Goal: Use online tool/utility: Utilize a website feature to perform a specific function

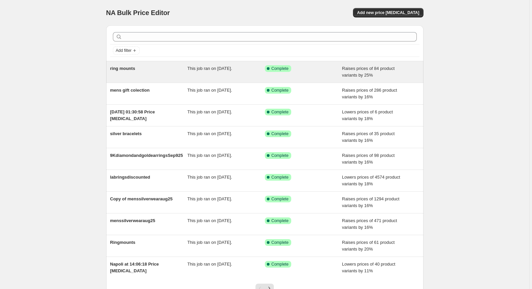
click at [354, 68] on span "Raises prices of 84 product variants by 25%" at bounding box center [368, 72] width 53 height 12
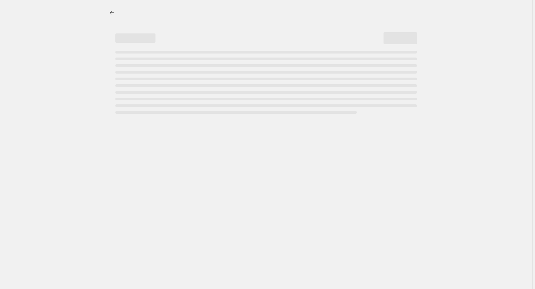
select select "percentage"
select select "remove"
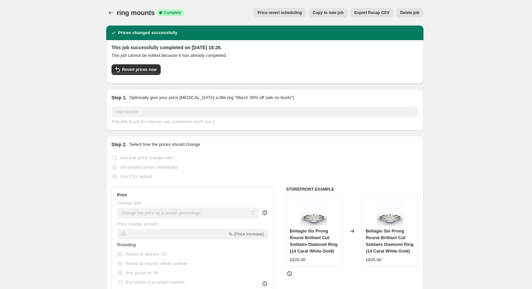
click at [336, 13] on span "Copy to new job" at bounding box center [328, 12] width 31 height 5
select select "percentage"
select select "remove"
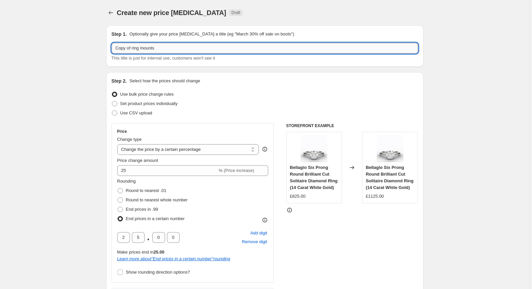
click at [182, 46] on input "Copy of ring mounts" at bounding box center [265, 48] width 307 height 11
drag, startPoint x: 171, startPoint y: 47, endPoint x: 142, endPoint y: 47, distance: 28.4
click at [142, 47] on input "Copy of ring mounts" at bounding box center [265, 48] width 307 height 11
type input "Copy of ring gold brace men"
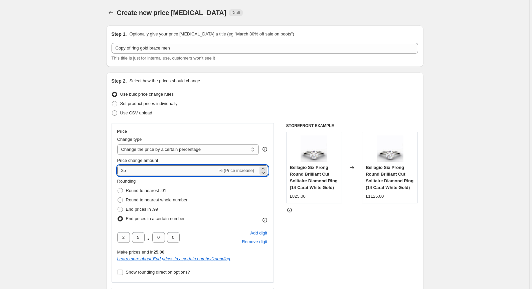
click at [212, 173] on input "25" at bounding box center [167, 170] width 100 height 11
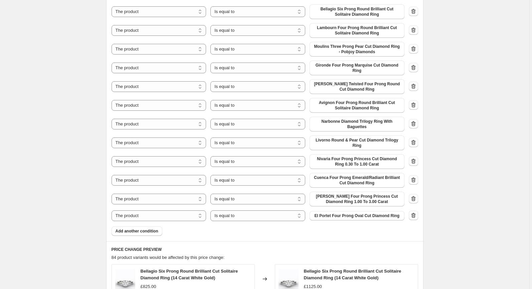
scroll to position [490, 0]
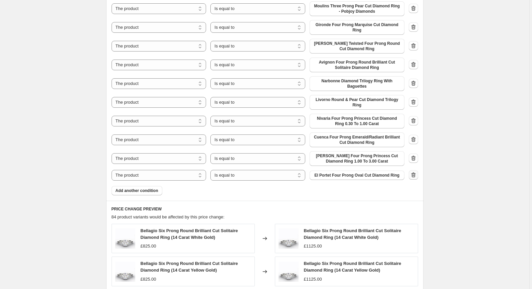
click at [414, 174] on icon "button" at bounding box center [413, 174] width 7 height 7
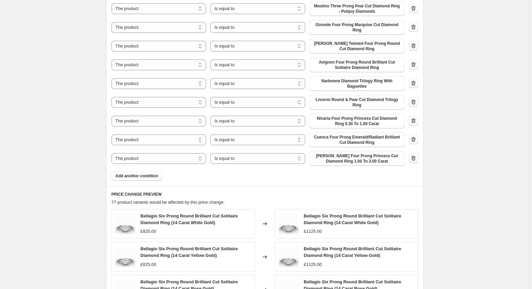
click at [413, 152] on div "The product The product's collection The product's tag The product's vendor The…" at bounding box center [265, 158] width 307 height 15
click at [413, 154] on button "button" at bounding box center [413, 157] width 9 height 9
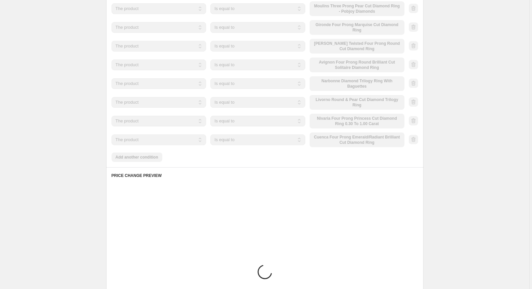
click at [413, 137] on icon "button" at bounding box center [413, 139] width 7 height 7
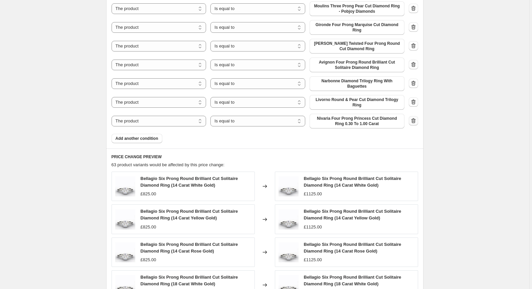
click at [413, 120] on icon "button" at bounding box center [413, 120] width 7 height 7
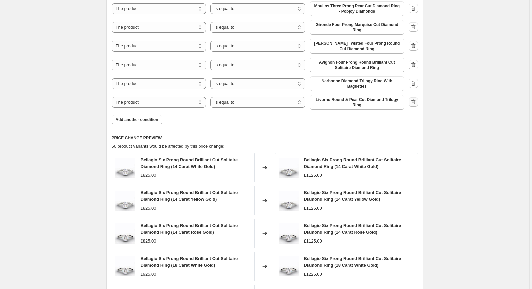
click at [416, 99] on button "button" at bounding box center [413, 101] width 9 height 9
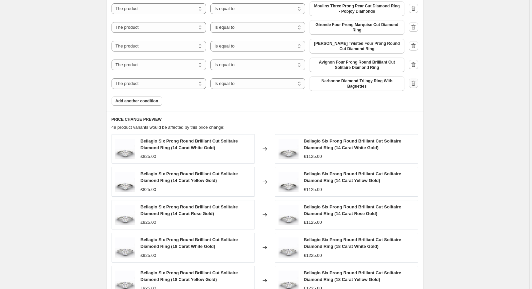
click at [413, 84] on icon "button" at bounding box center [413, 84] width 1 height 2
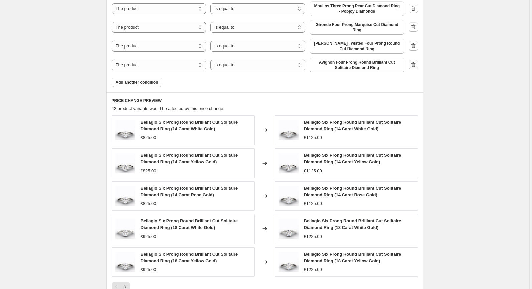
click at [415, 65] on icon "button" at bounding box center [413, 64] width 7 height 7
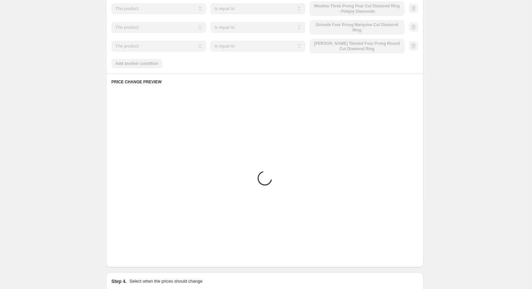
click at [416, 45] on div at bounding box center [413, 46] width 9 height 10
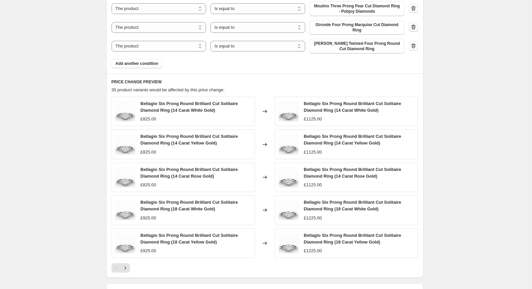
click at [414, 30] on icon "button" at bounding box center [413, 27] width 7 height 7
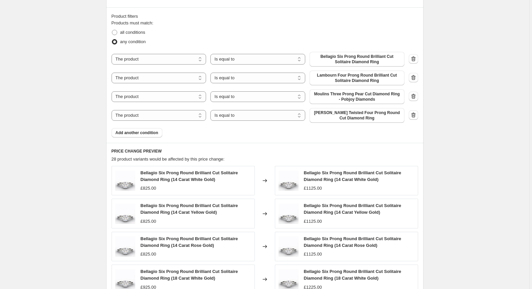
scroll to position [381, 0]
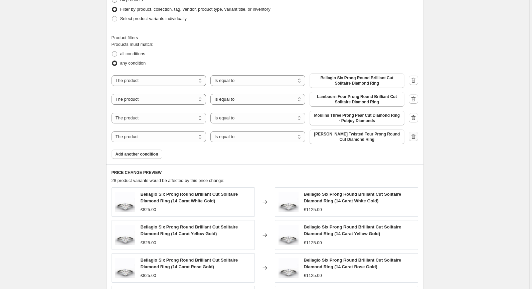
click at [414, 137] on icon "button" at bounding box center [414, 137] width 1 height 2
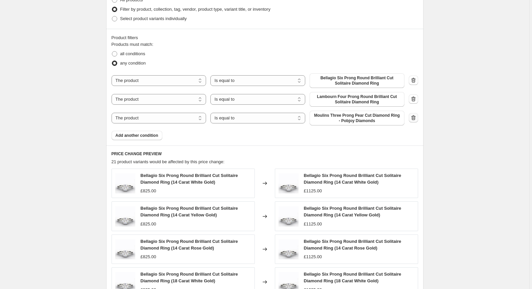
click at [415, 115] on icon "button" at bounding box center [413, 117] width 7 height 7
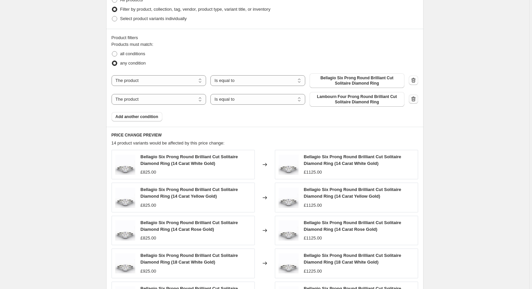
click at [417, 99] on icon "button" at bounding box center [413, 99] width 7 height 7
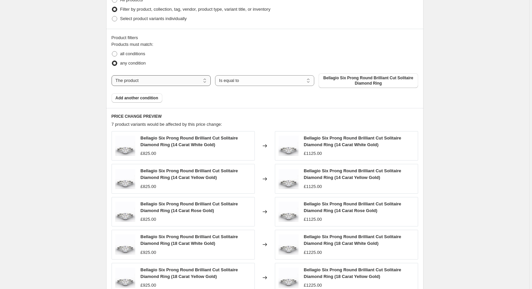
click at [184, 77] on select "The product The product's collection The product's tag The product's vendor The…" at bounding box center [161, 80] width 99 height 11
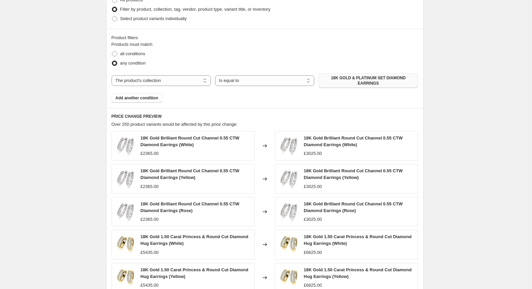
click at [338, 80] on span "18K GOLD & PLATINUM SET DIAMOND EARRINGS" at bounding box center [368, 80] width 91 height 11
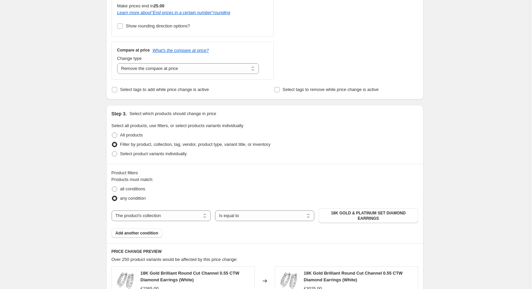
scroll to position [241, 0]
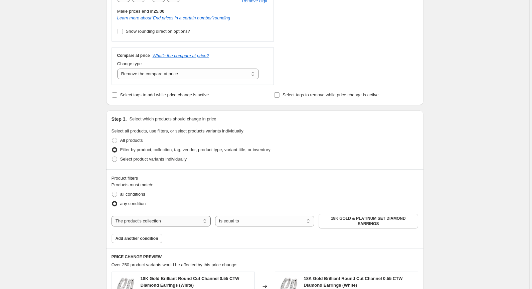
click at [182, 217] on select "The product The product's collection The product's tag The product's vendor The…" at bounding box center [161, 220] width 99 height 11
select select "product"
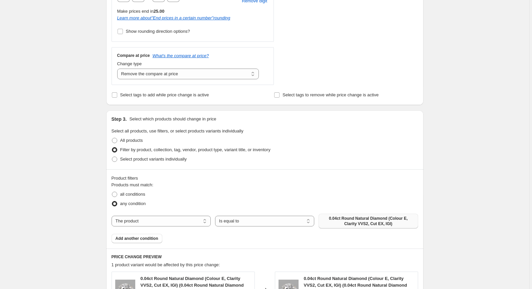
click at [347, 218] on span "0.04ct Round Natural Diamond (Colour E, Clarity VVS2, Cut EX, IGI)" at bounding box center [368, 220] width 91 height 11
click at [146, 235] on button "Add another condition" at bounding box center [137, 238] width 51 height 9
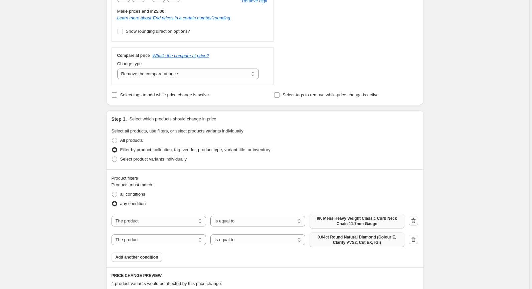
click at [333, 242] on span "0.04ct Round Natural Diamond (Colour E, Clarity VVS2, Cut EX, IGI)" at bounding box center [357, 239] width 87 height 11
click at [132, 257] on span "Add another condition" at bounding box center [137, 256] width 43 height 5
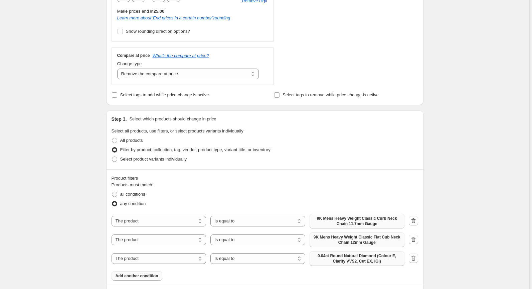
click at [342, 259] on span "0.04ct Round Natural Diamond (Colour E, Clarity VVS2, Cut EX, IGI)" at bounding box center [357, 258] width 87 height 11
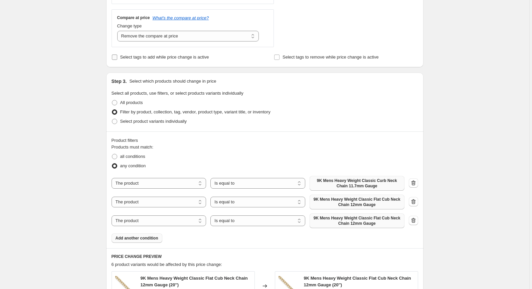
click at [143, 213] on div "The product The product's collection The product's tag The product's vendor The…" at bounding box center [258, 220] width 293 height 15
click at [130, 172] on div "Products must match: all conditions any condition The product The product's col…" at bounding box center [265, 193] width 307 height 99
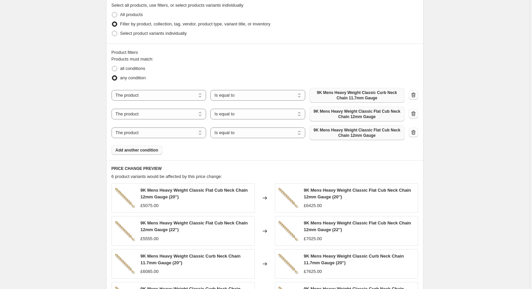
click at [135, 152] on span "Add another condition" at bounding box center [137, 149] width 43 height 5
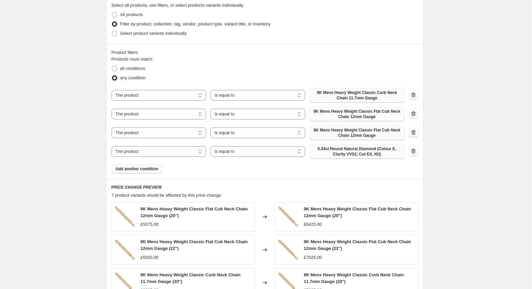
click at [337, 150] on span "0.04ct Round Natural Diamond (Colour E, Clarity VVS2, Cut EX, IGI)" at bounding box center [357, 151] width 87 height 11
click at [139, 167] on span "Add another condition" at bounding box center [137, 168] width 43 height 5
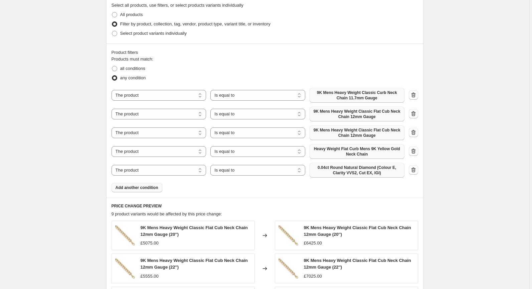
click at [352, 169] on span "0.04ct Round Natural Diamond (Colour E, Clarity VVS2, Cut EX, IGI)" at bounding box center [357, 170] width 87 height 11
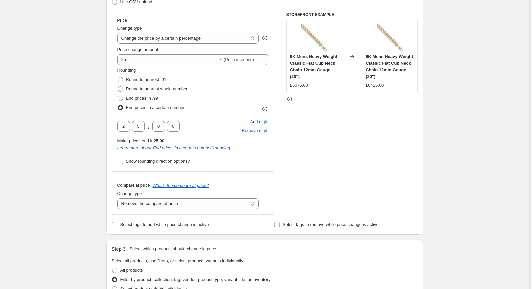
scroll to position [97, 0]
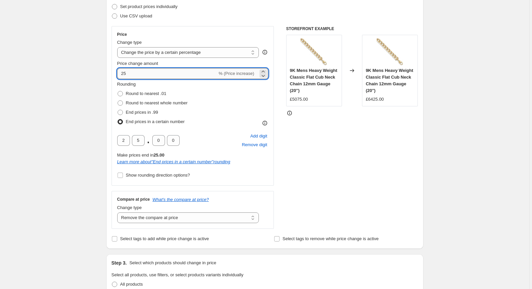
drag, startPoint x: 133, startPoint y: 74, endPoint x: 122, endPoint y: 75, distance: 11.1
click at [122, 75] on input "25" at bounding box center [167, 73] width 100 height 11
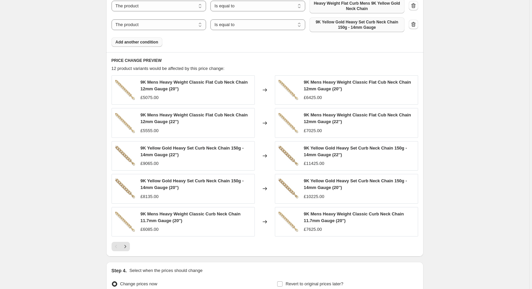
scroll to position [583, 0]
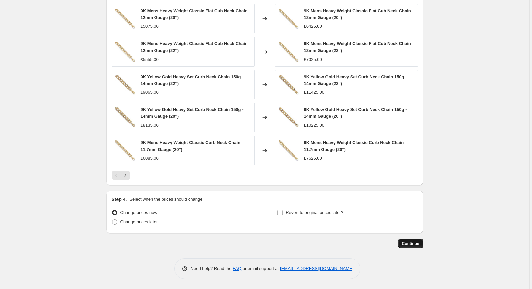
type input "18"
click at [410, 243] on span "Continue" at bounding box center [410, 243] width 17 height 5
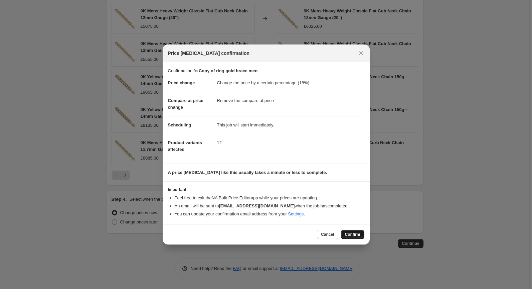
click at [351, 231] on button "Confirm" at bounding box center [352, 234] width 23 height 9
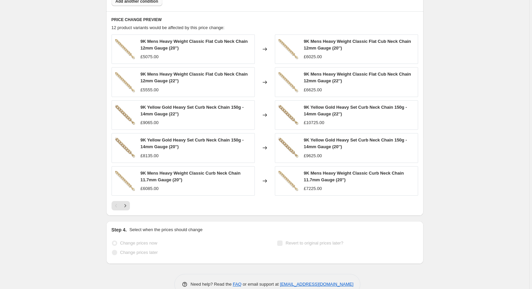
select select "percentage"
select select "remove"
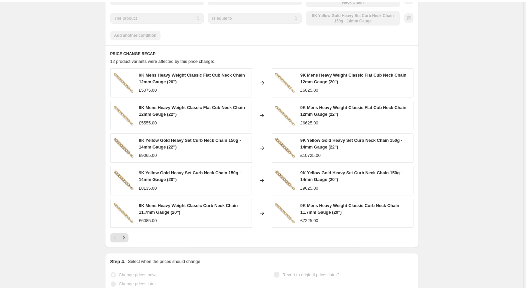
scroll to position [0, 0]
